Goal: Check status

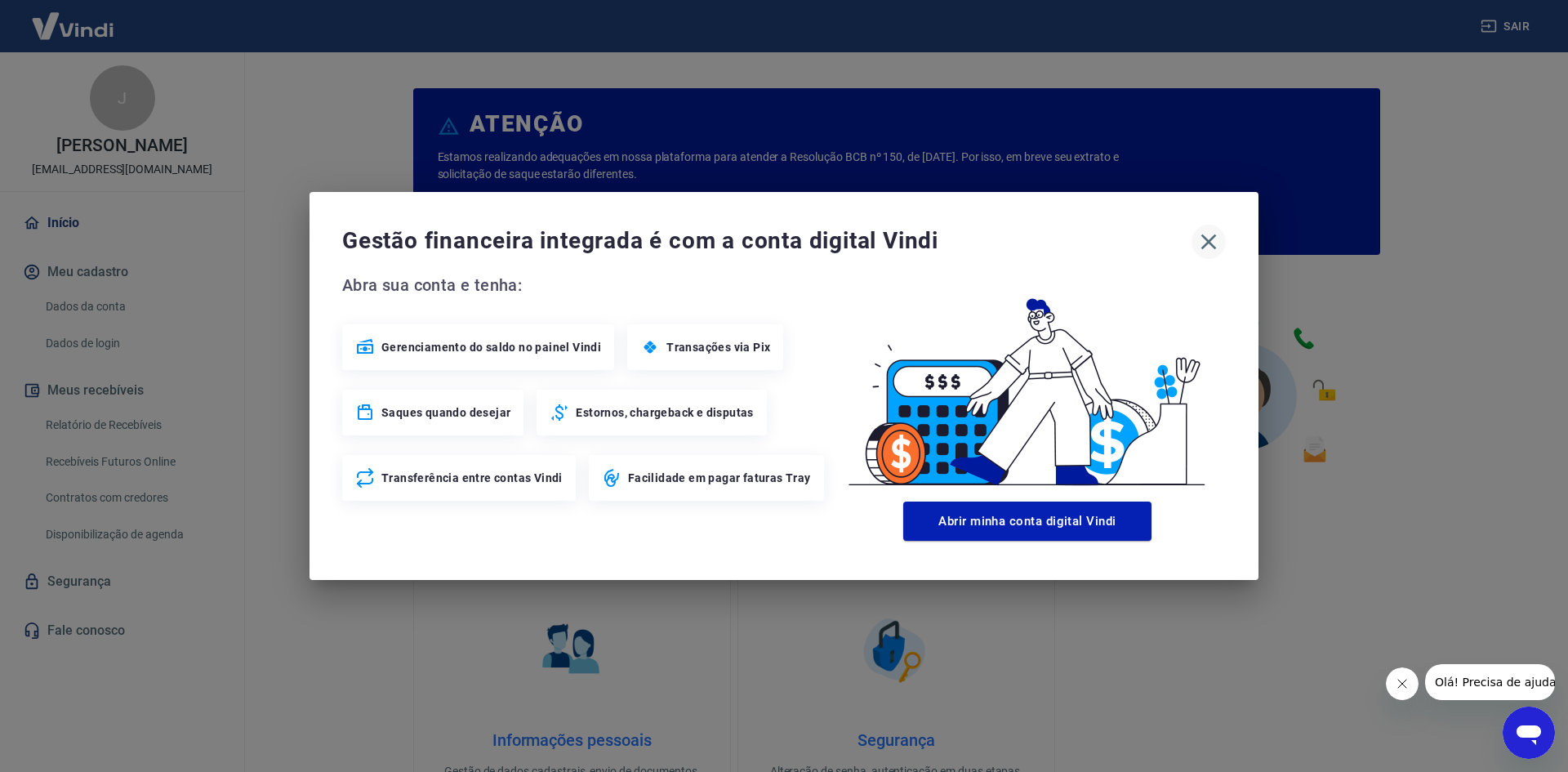
click at [1205, 239] on icon "button" at bounding box center [1209, 242] width 16 height 16
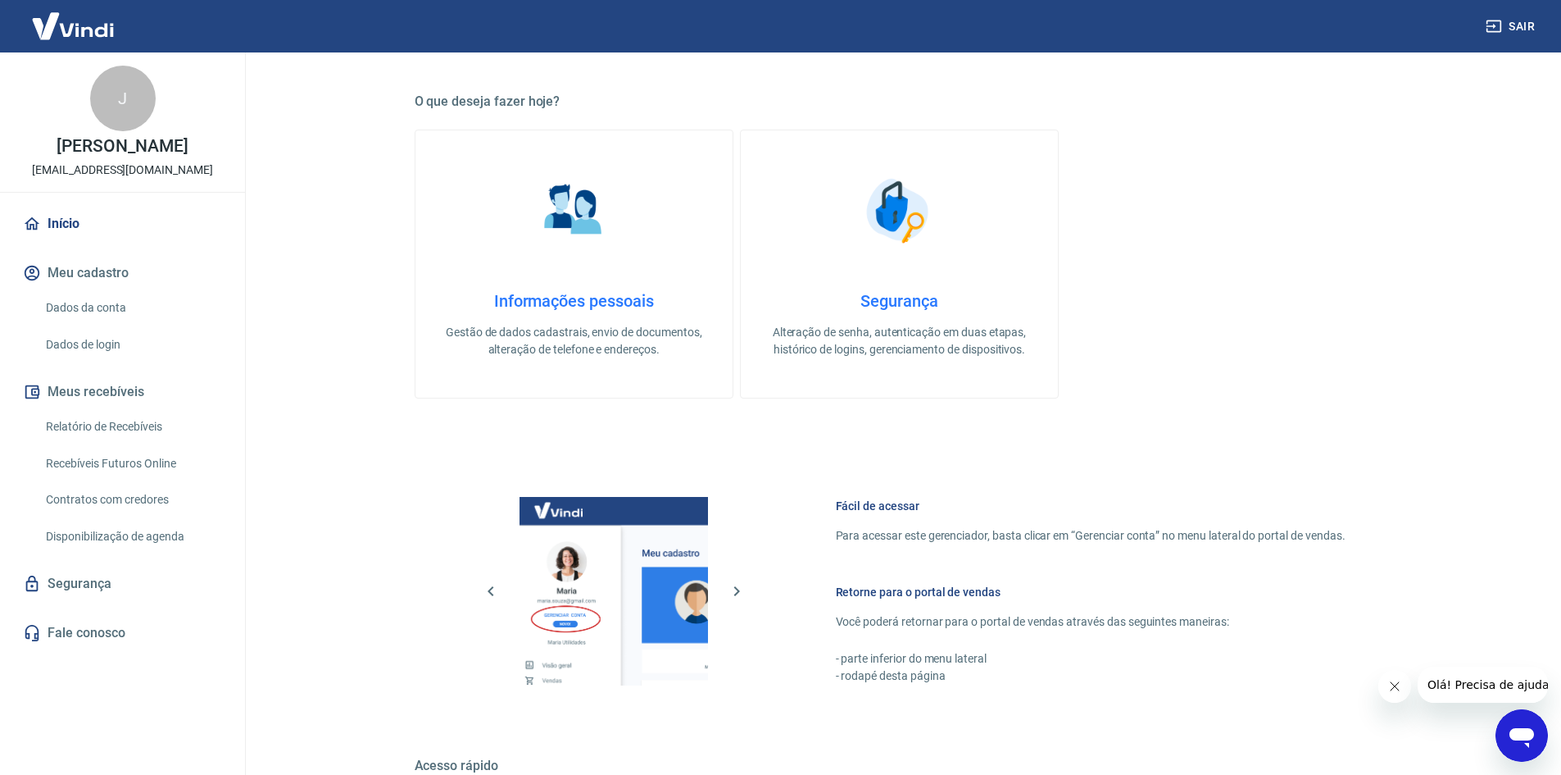
scroll to position [656, 0]
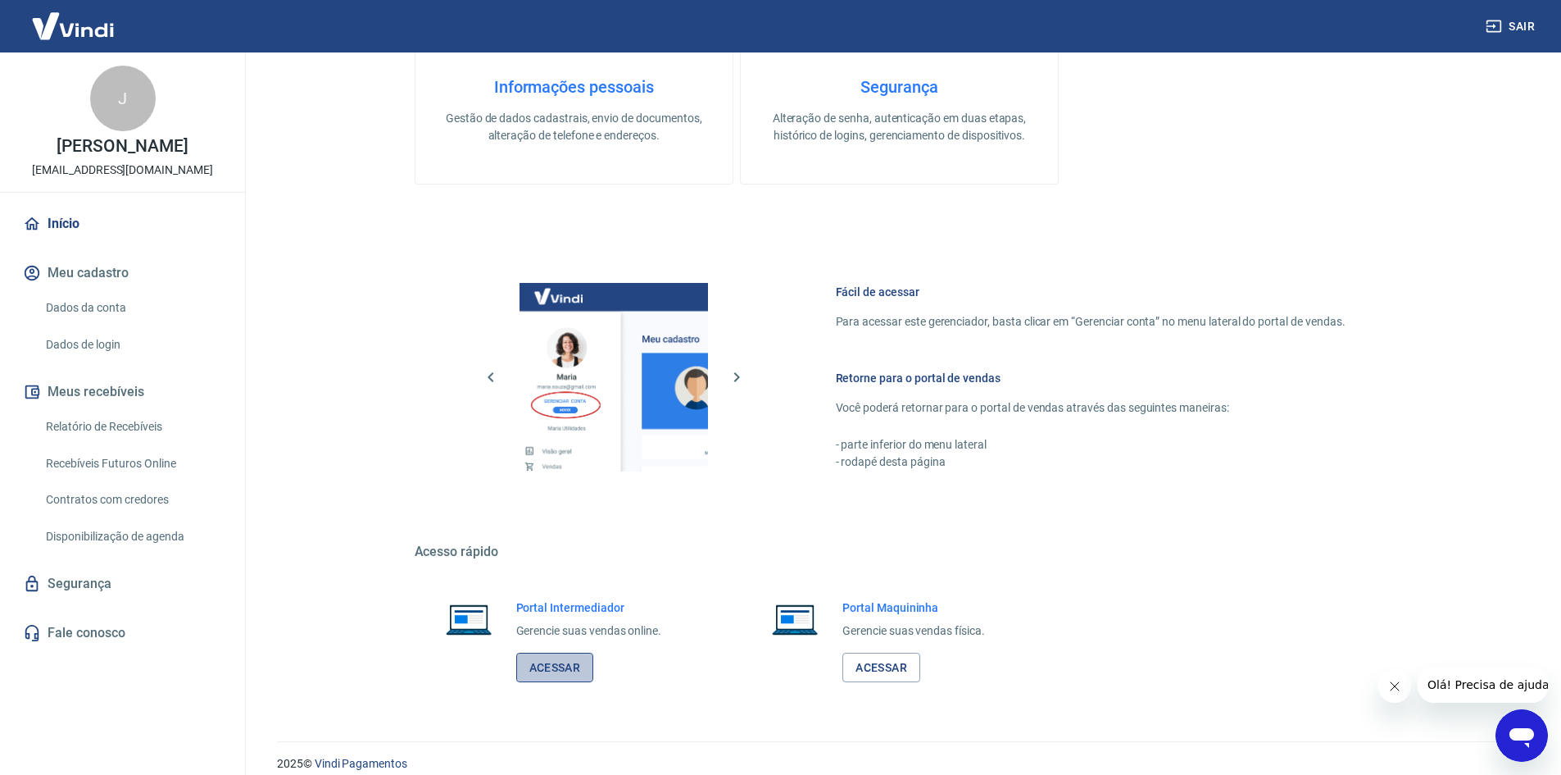
click at [538, 659] on link "Acessar" at bounding box center [555, 667] width 78 height 30
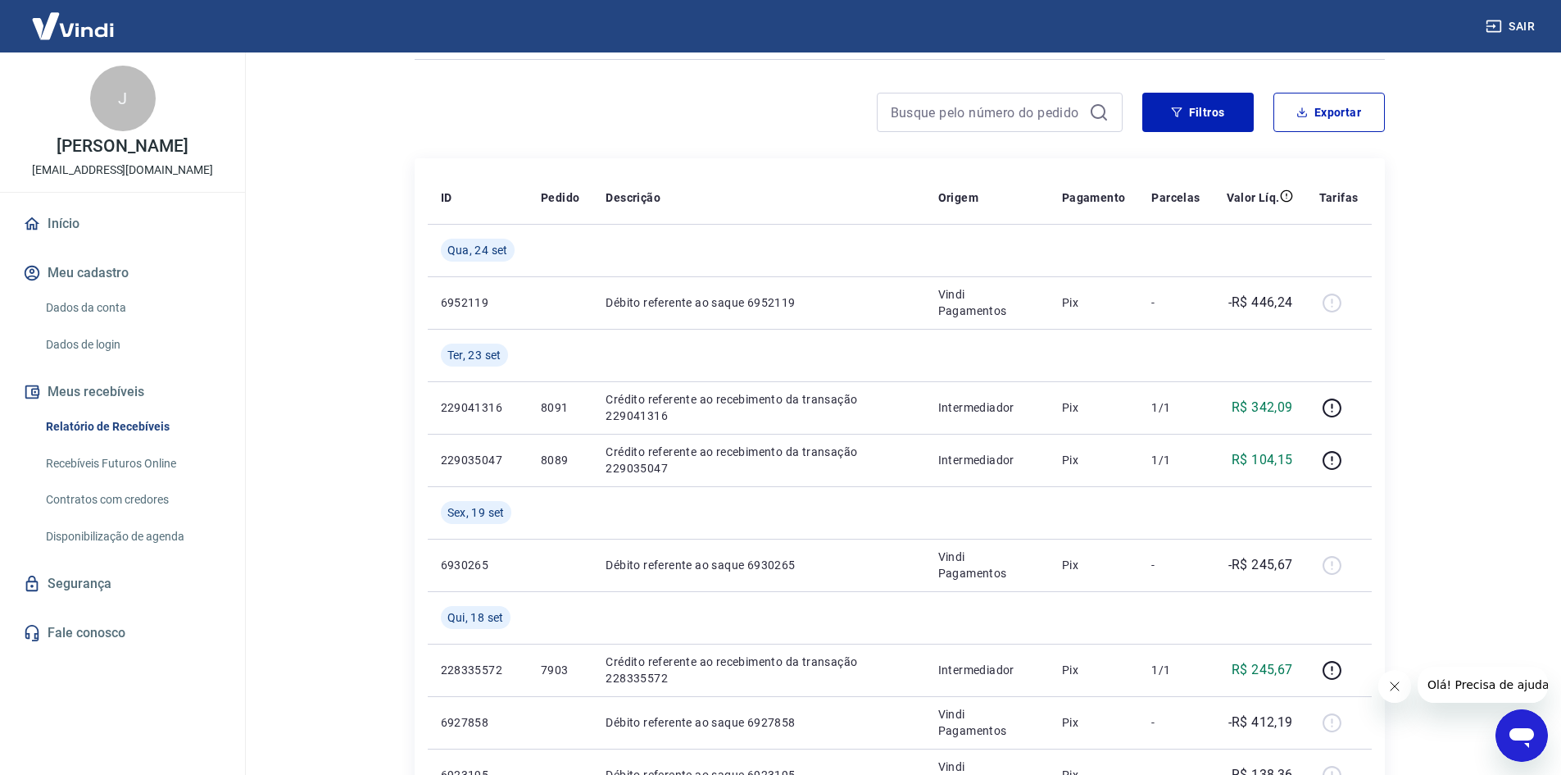
scroll to position [82, 0]
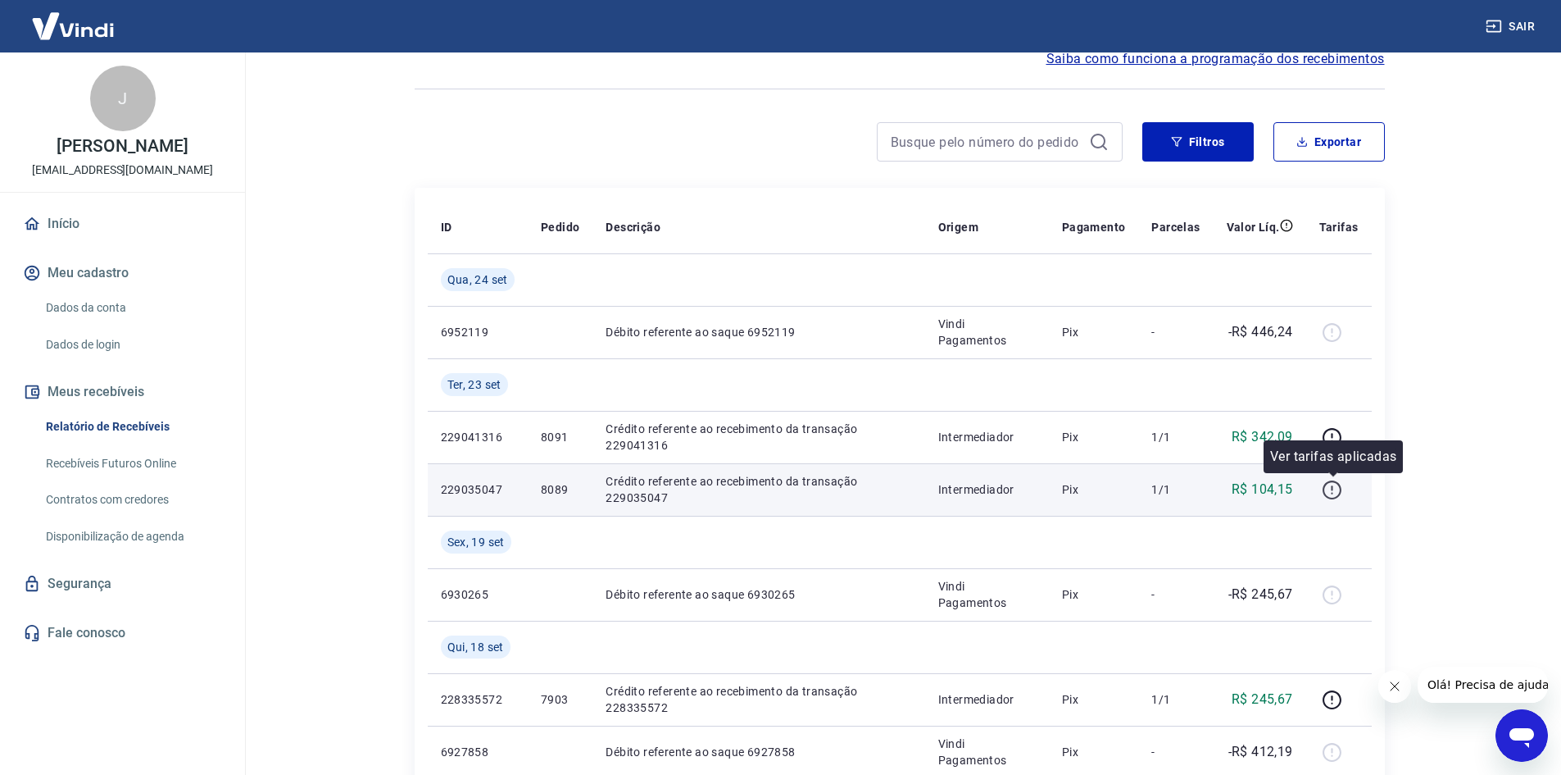
click at [1335, 488] on icon "button" at bounding box center [1332, 489] width 20 height 20
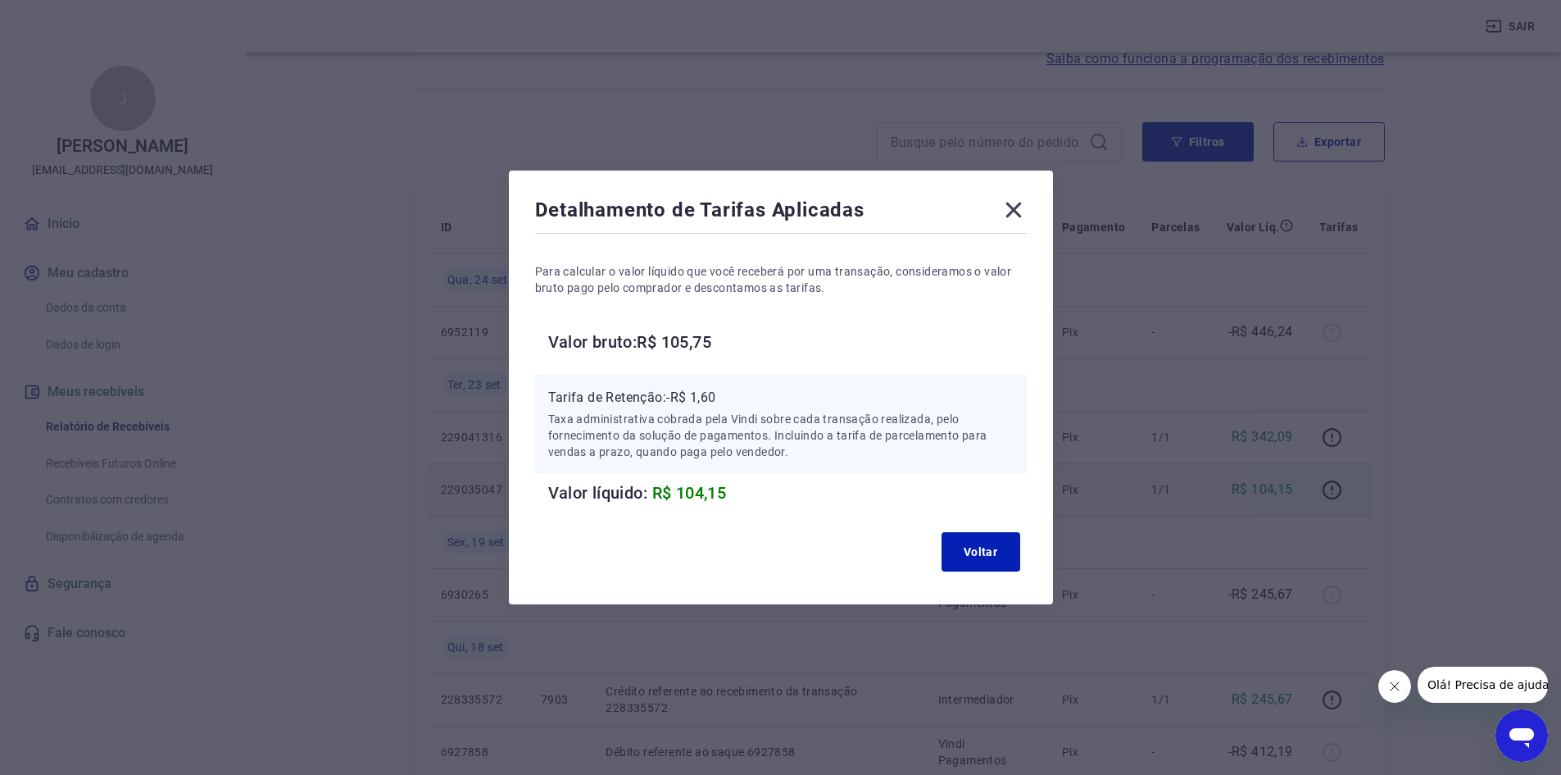
click at [1020, 206] on icon at bounding box center [1014, 210] width 26 height 26
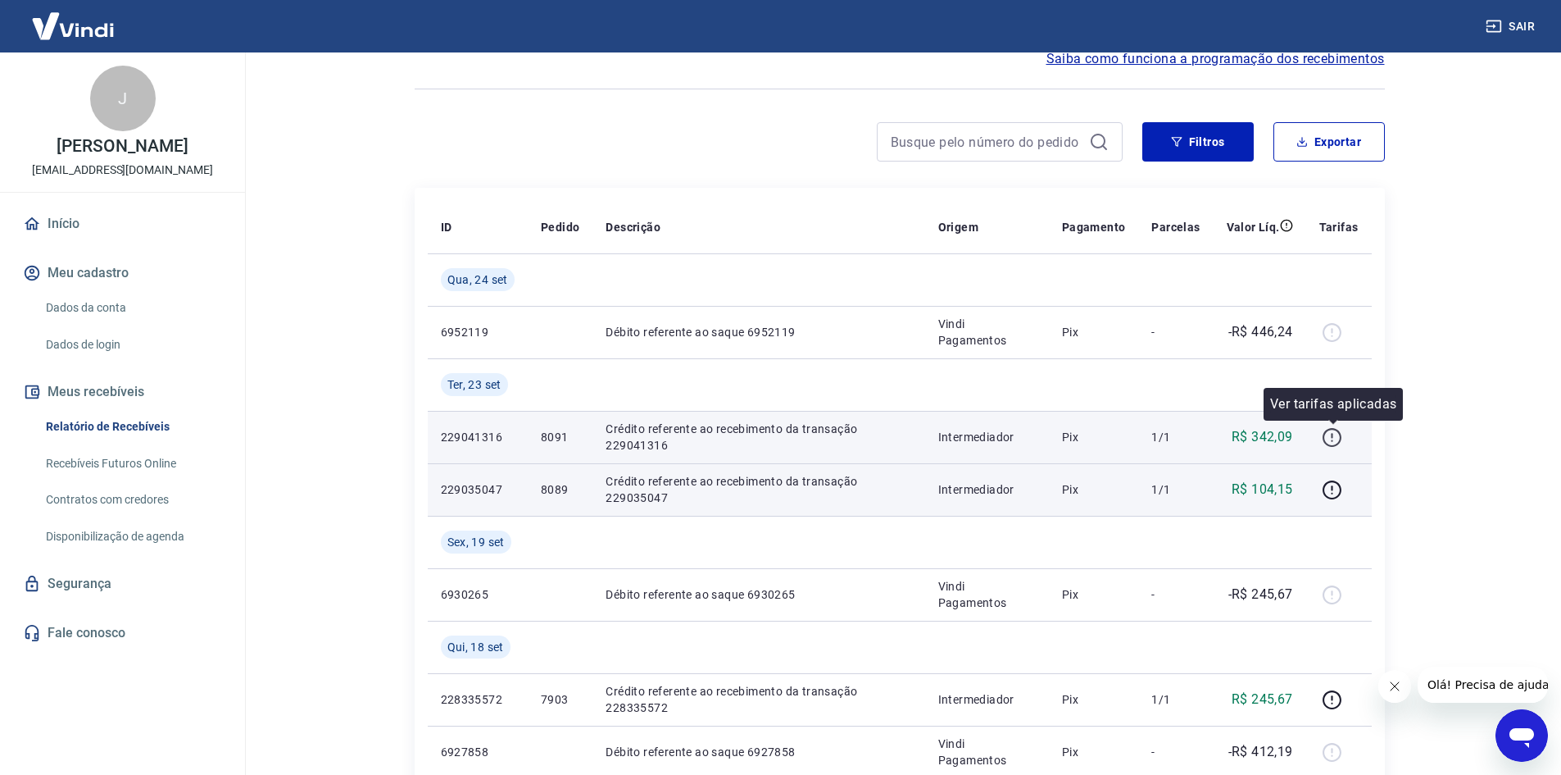
click at [1333, 435] on icon "button" at bounding box center [1333, 435] width 2 height 5
